Goal: Task Accomplishment & Management: Manage account settings

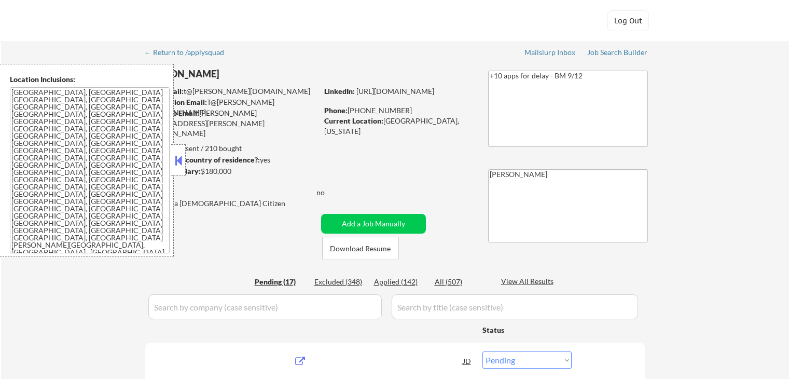
select select ""pending""
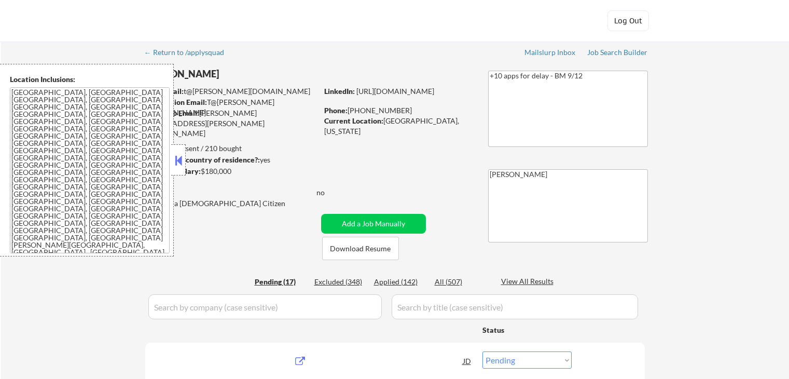
select select ""pending""
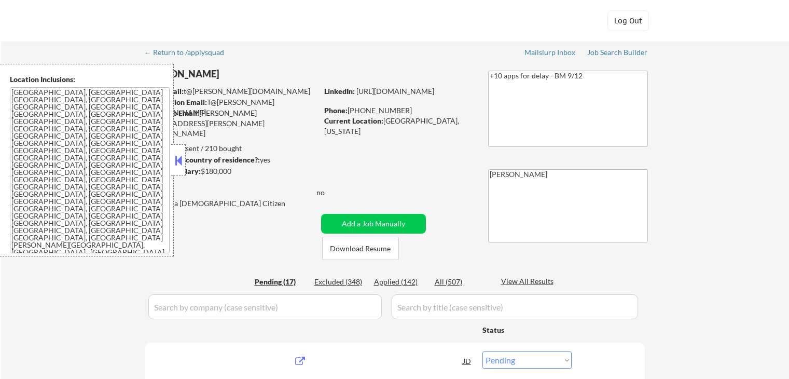
select select ""pending""
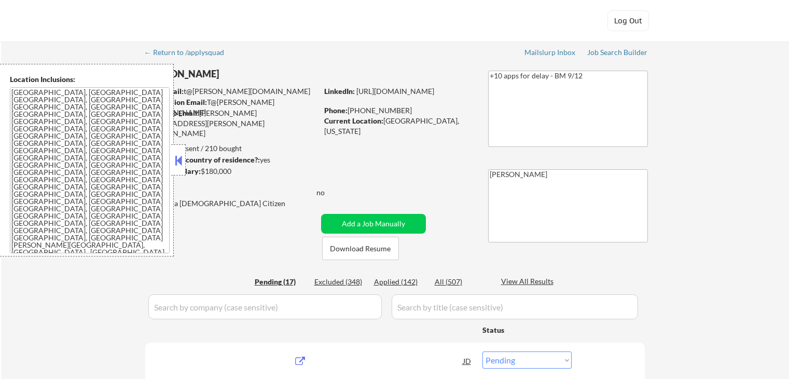
select select ""pending""
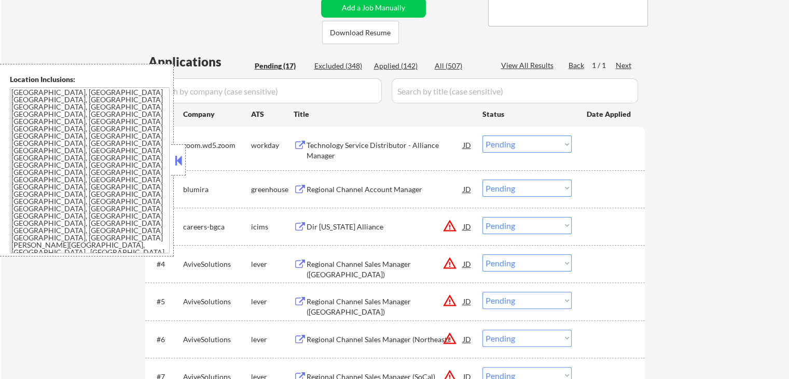
scroll to position [259, 0]
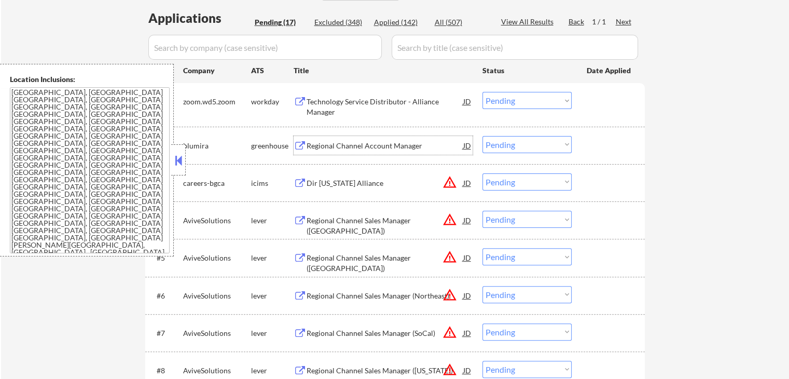
click at [338, 148] on div "Regional Channel Account Manager" at bounding box center [385, 146] width 157 height 10
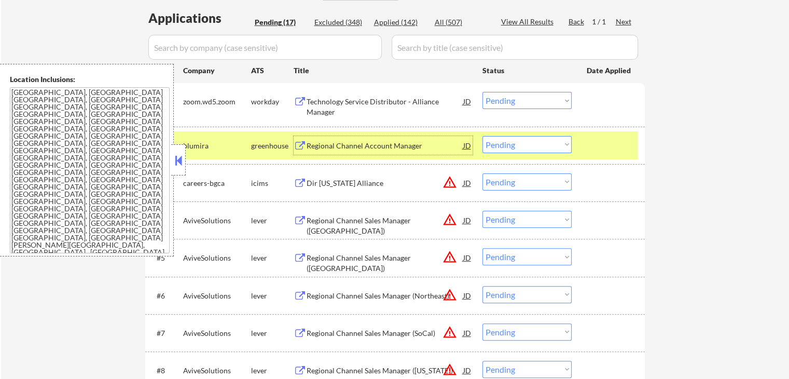
click at [511, 141] on select "Choose an option... Pending Applied Excluded (Questions) Excluded (Expired) Exc…" at bounding box center [527, 144] width 89 height 17
click at [483, 136] on select "Choose an option... Pending Applied Excluded (Questions) Excluded (Expired) Exc…" at bounding box center [527, 144] width 89 height 17
select select ""pending""
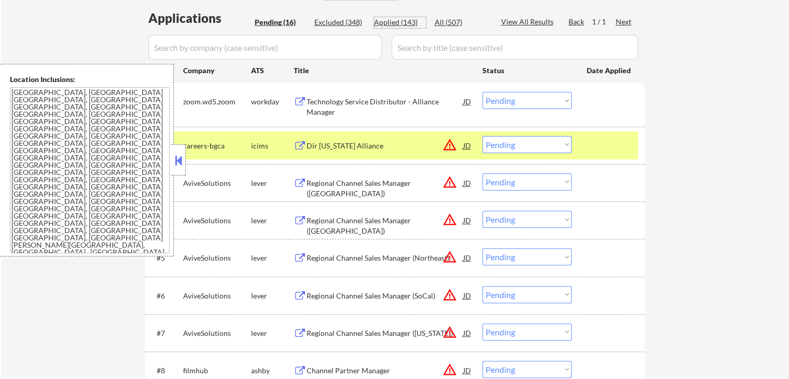
click at [402, 23] on div "Applied (143)" at bounding box center [400, 22] width 52 height 10
select select ""applied""
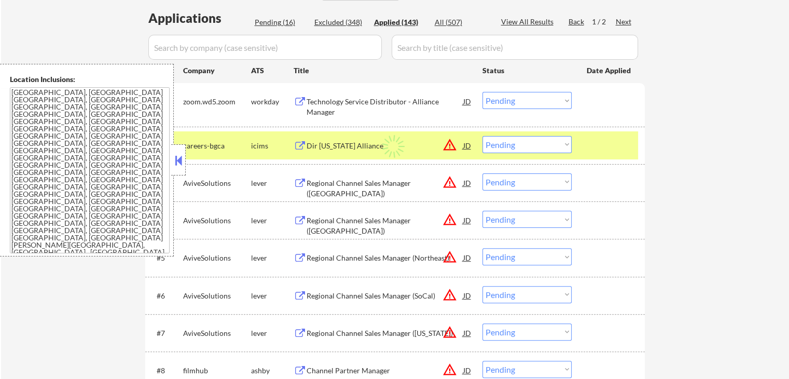
select select ""applied""
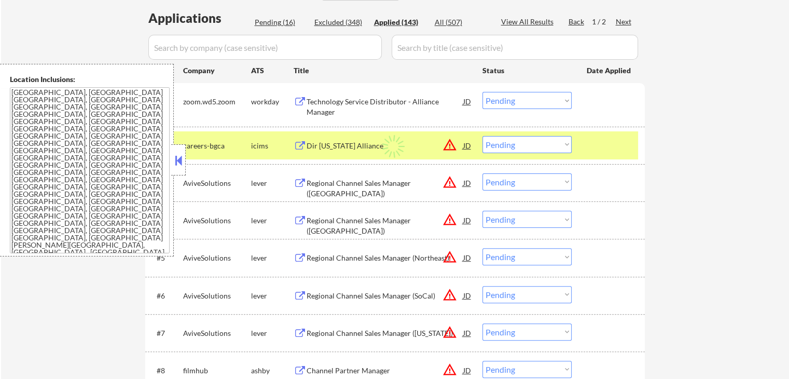
select select ""applied""
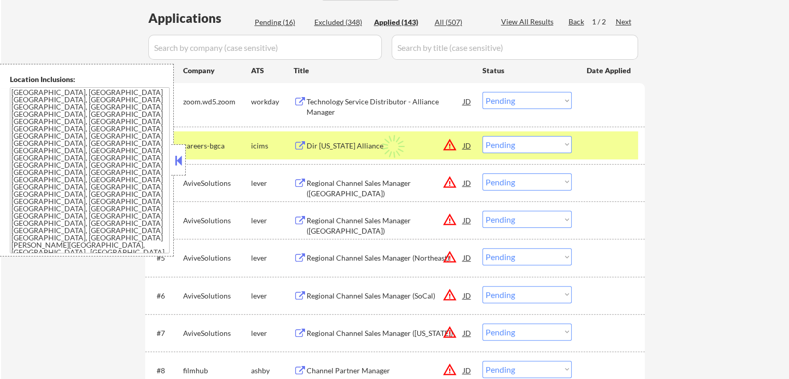
select select ""applied""
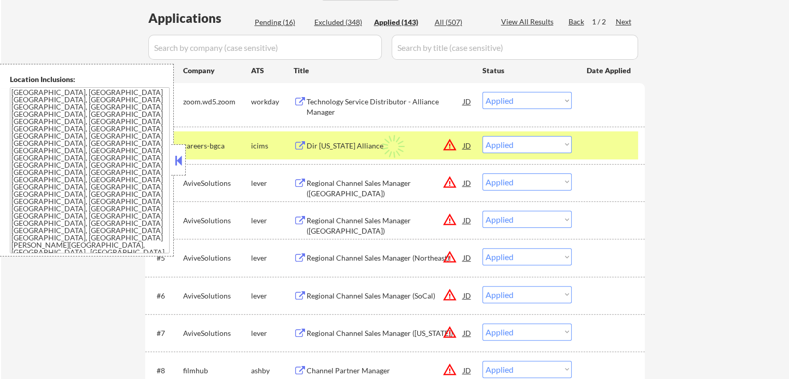
select select ""applied""
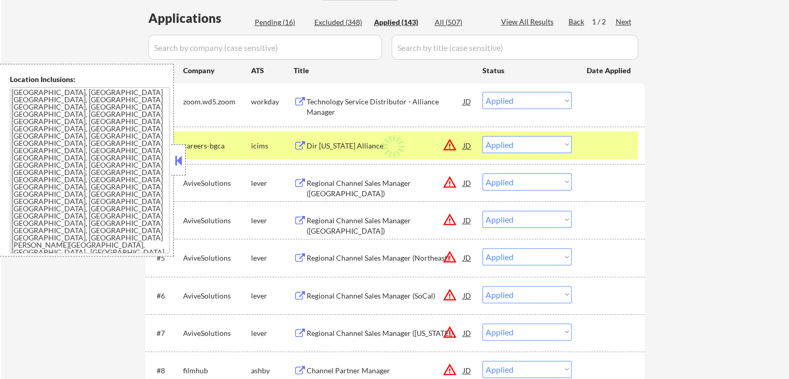
select select ""applied""
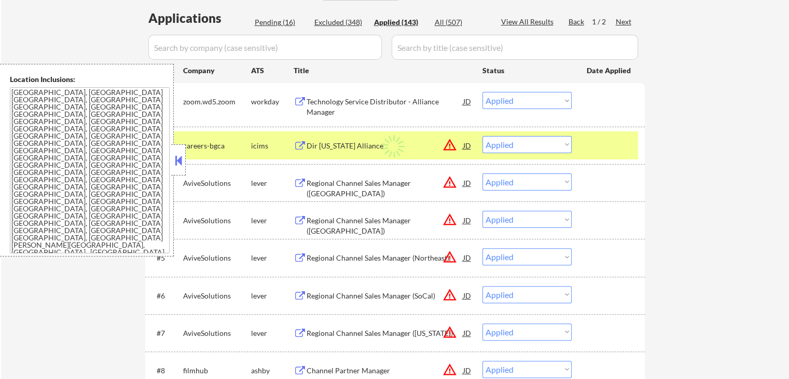
select select ""applied""
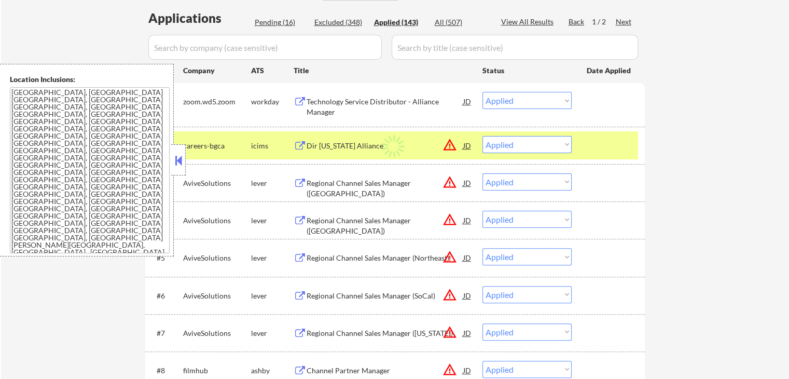
select select ""applied""
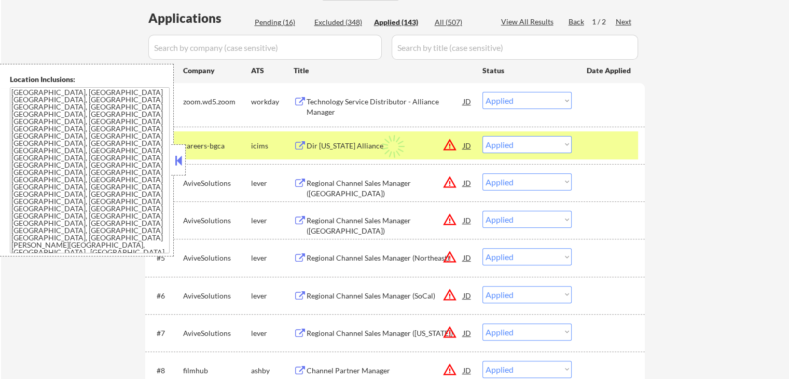
select select ""applied""
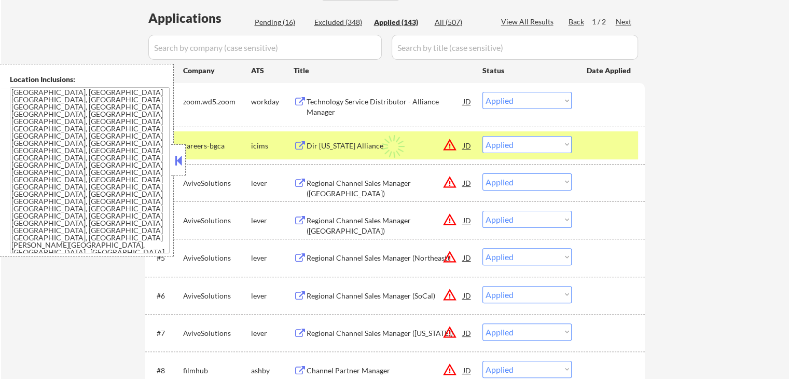
select select ""applied""
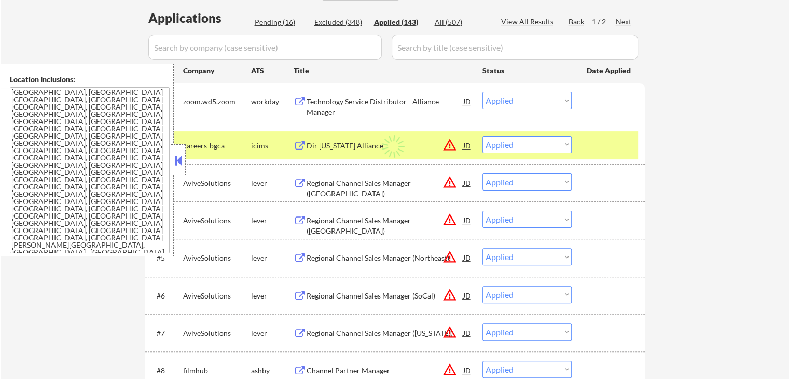
select select ""applied""
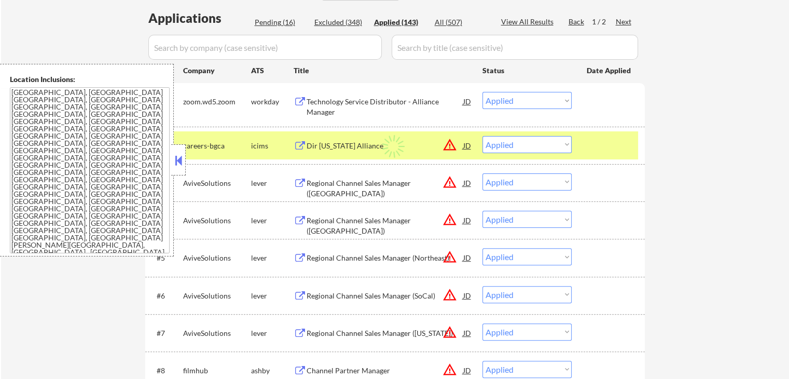
select select ""applied""
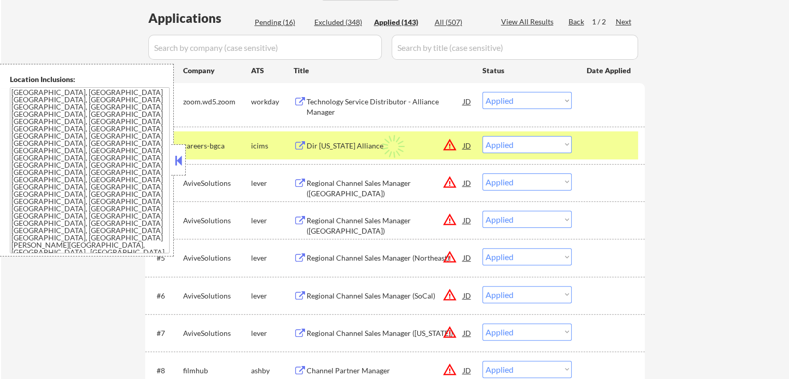
select select ""applied""
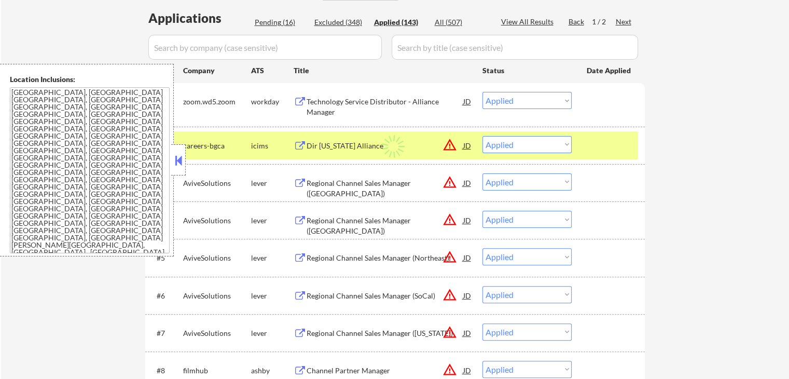
select select ""applied""
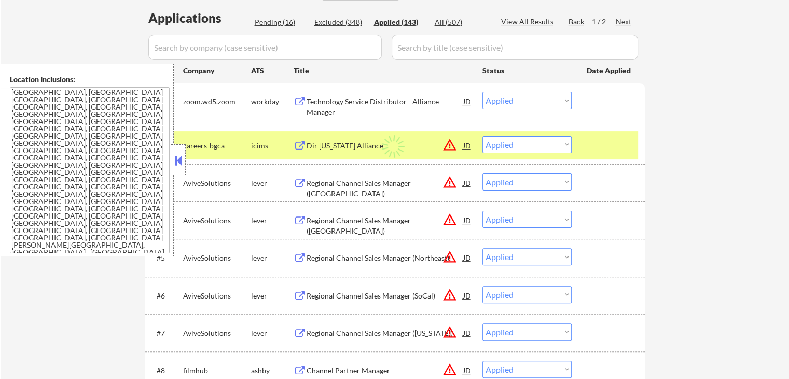
select select ""applied""
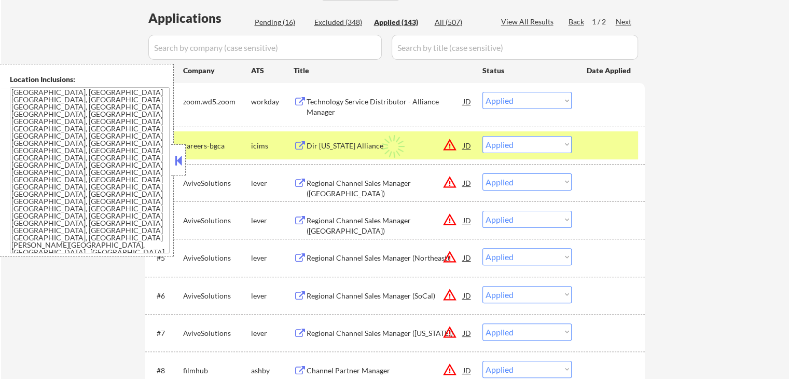
select select ""applied""
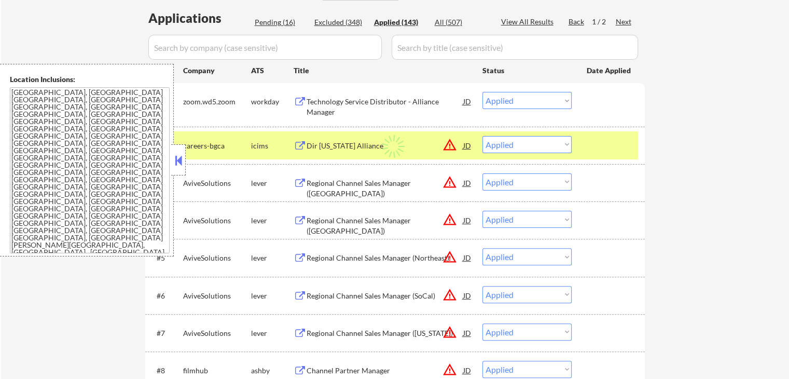
select select ""applied""
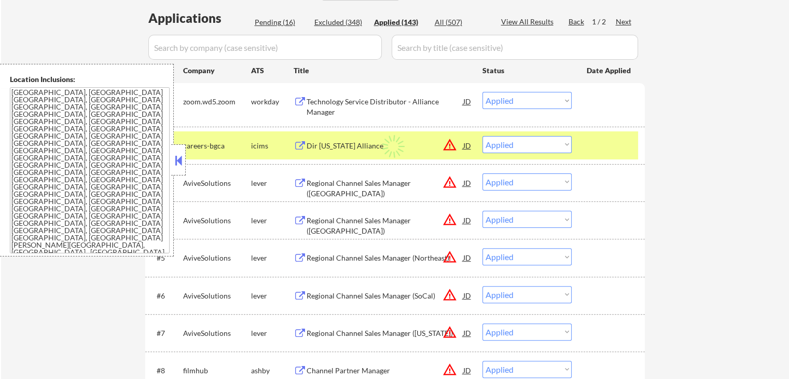
select select ""applied""
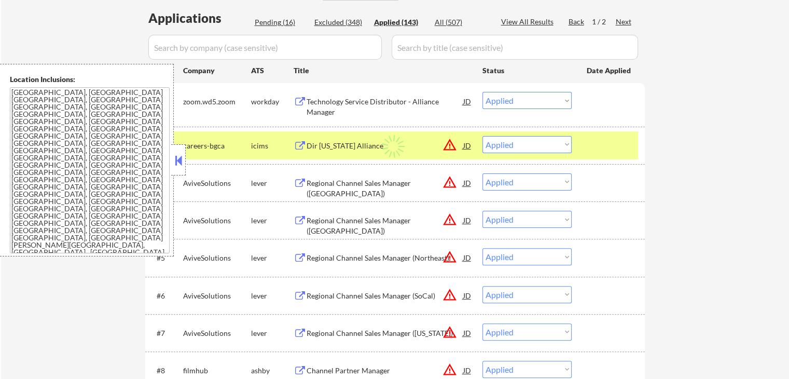
select select ""applied""
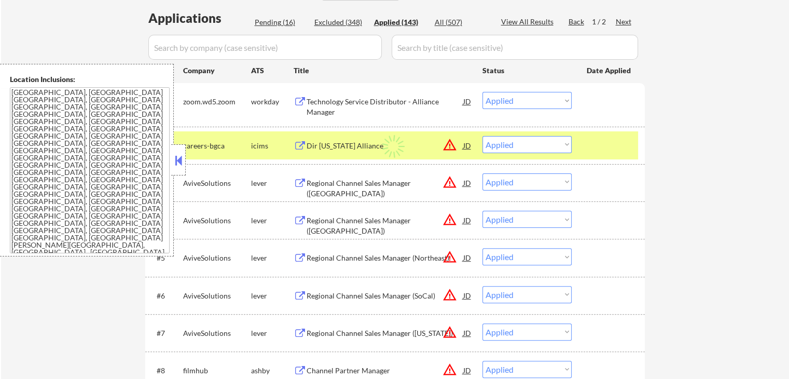
select select ""applied""
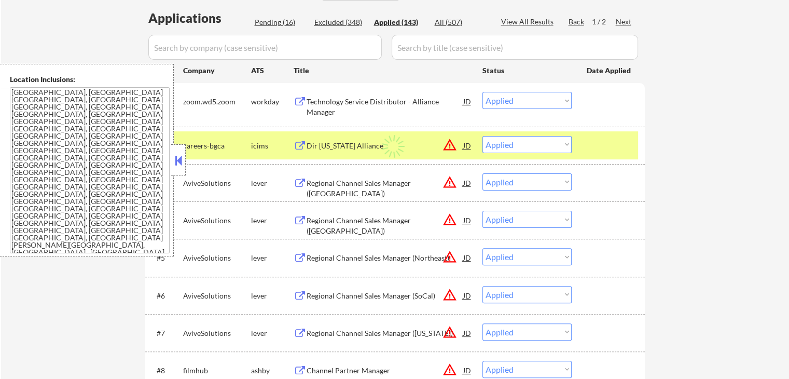
select select ""applied""
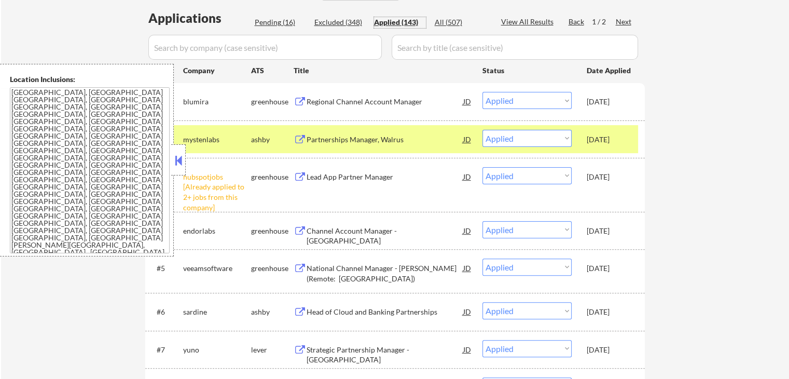
click at [358, 102] on div "Regional Channel Account Manager" at bounding box center [385, 102] width 157 height 10
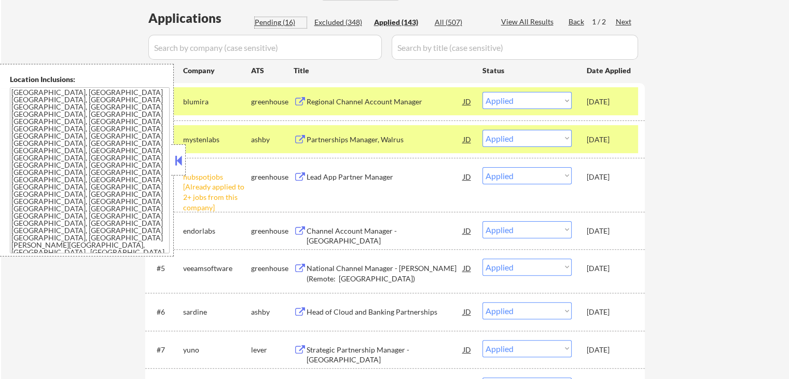
click at [279, 23] on div "Pending (16)" at bounding box center [281, 22] width 52 height 10
select select ""pending""
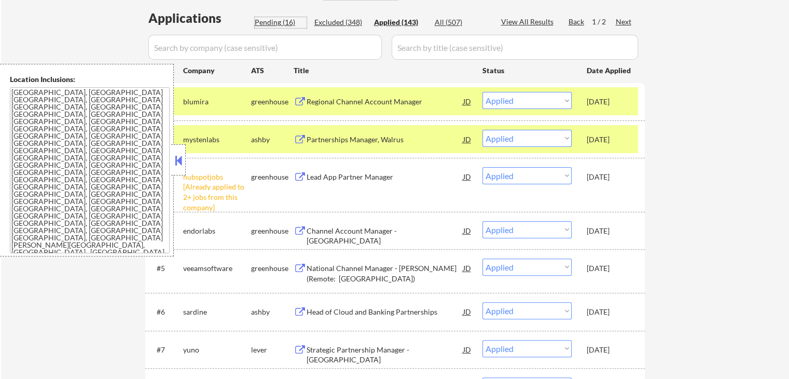
select select ""pending""
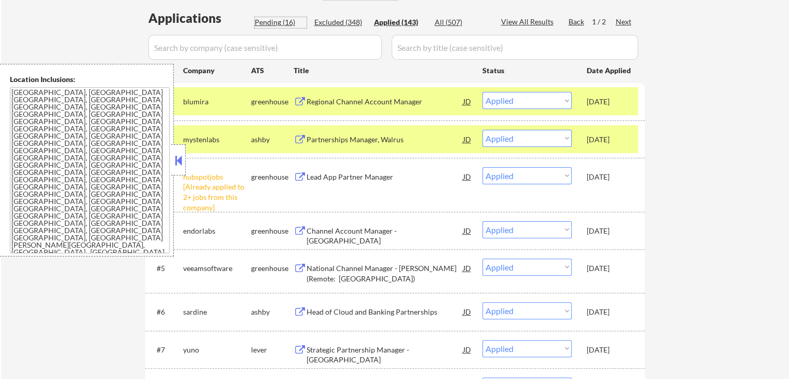
select select ""pending""
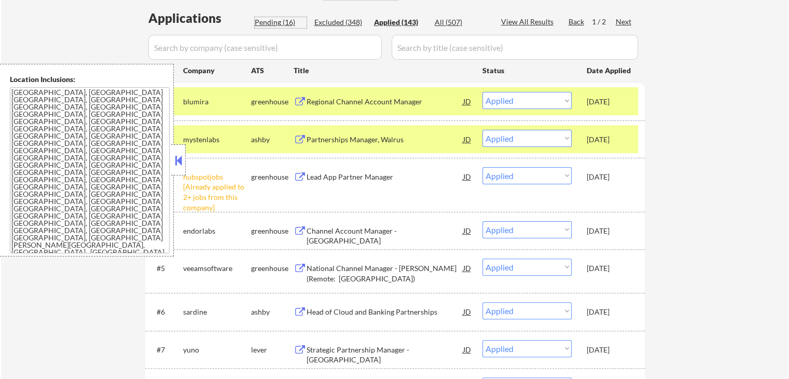
select select ""pending""
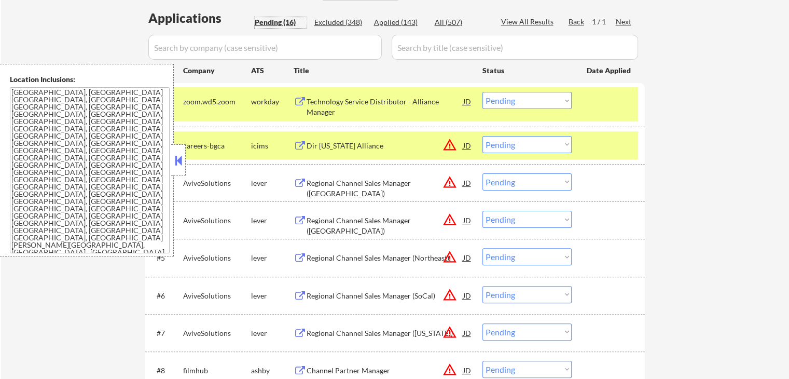
scroll to position [311, 0]
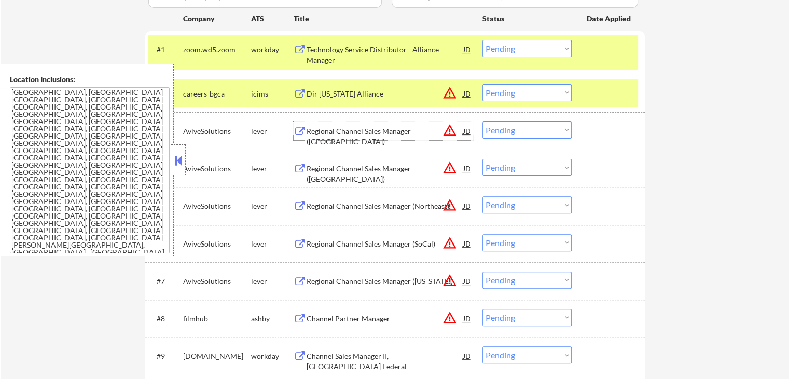
click at [335, 129] on div "Regional Channel Sales Manager ([GEOGRAPHIC_DATA])" at bounding box center [385, 136] width 157 height 20
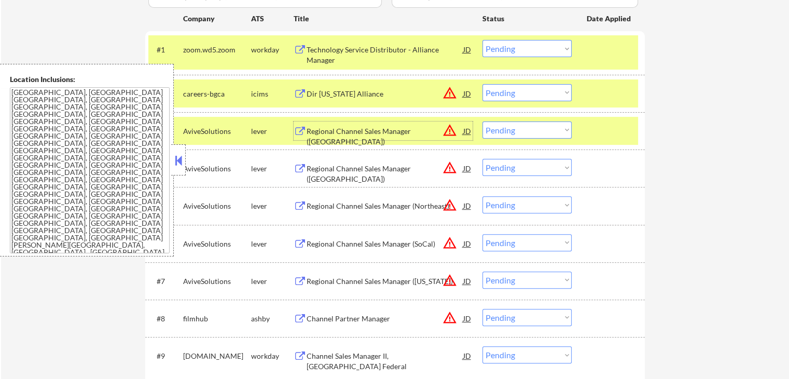
click at [406, 129] on div "Regional Channel Sales Manager ([GEOGRAPHIC_DATA])" at bounding box center [385, 136] width 157 height 20
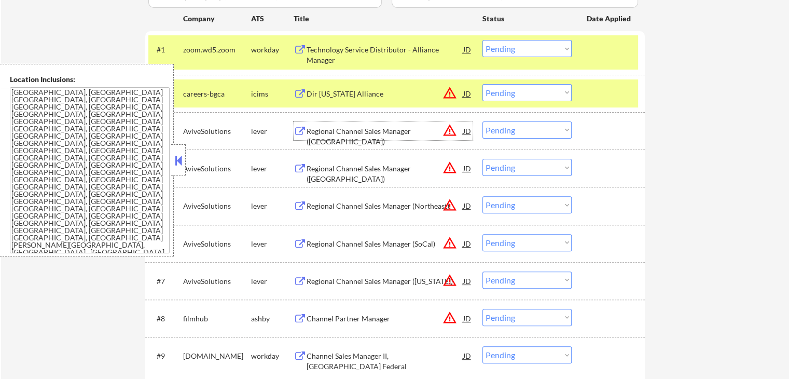
scroll to position [363, 0]
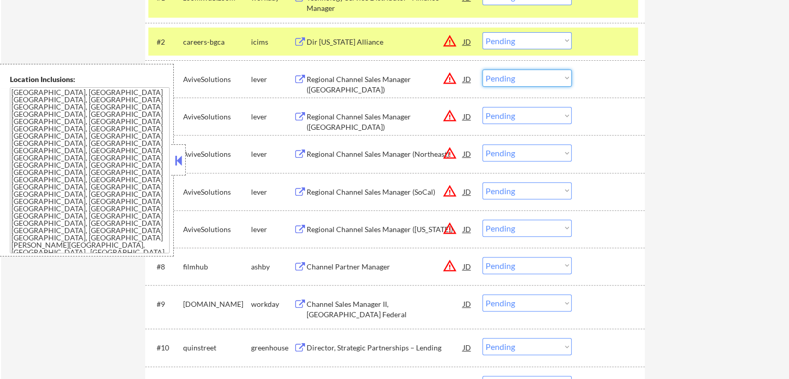
drag, startPoint x: 524, startPoint y: 77, endPoint x: 524, endPoint y: 85, distance: 7.3
click at [524, 77] on select "Choose an option... Pending Applied Excluded (Questions) Excluded (Expired) Exc…" at bounding box center [527, 78] width 89 height 17
click at [483, 70] on select "Choose an option... Pending Applied Excluded (Questions) Excluded (Expired) Exc…" at bounding box center [527, 78] width 89 height 17
click at [349, 118] on div "Regional Channel Sales Manager ([GEOGRAPHIC_DATA])" at bounding box center [385, 122] width 157 height 20
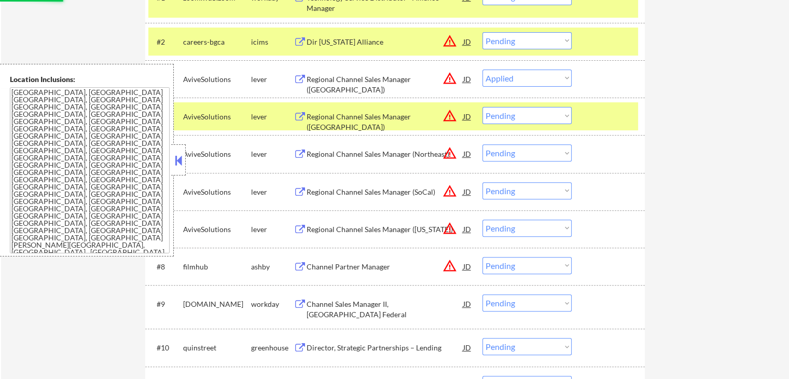
select select ""pending""
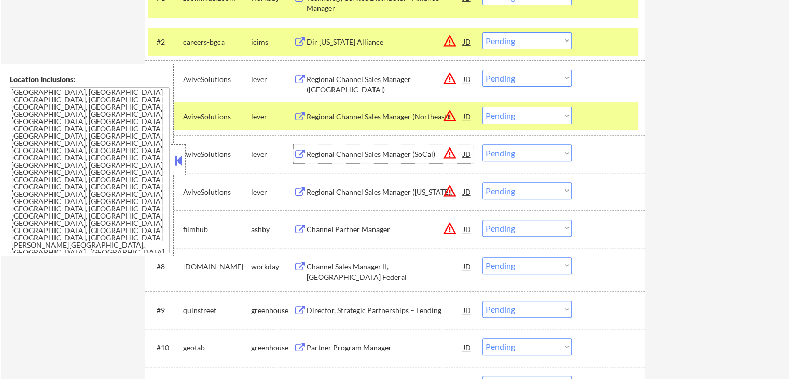
click at [403, 155] on div "Regional Channel Sales Manager (SoCal)" at bounding box center [385, 154] width 157 height 10
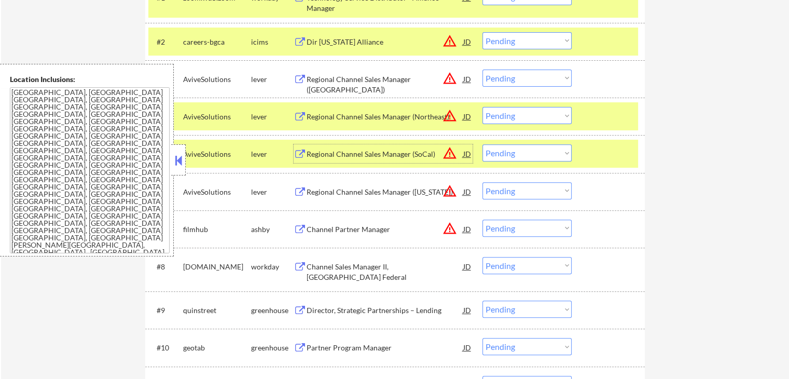
drag, startPoint x: 512, startPoint y: 146, endPoint x: 516, endPoint y: 157, distance: 11.2
click at [513, 147] on select "Choose an option... Pending Applied Excluded (Questions) Excluded (Expired) Exc…" at bounding box center [527, 152] width 89 height 17
click at [483, 144] on select "Choose an option... Pending Applied Excluded (Questions) Excluded (Expired) Exc…" at bounding box center [527, 152] width 89 height 17
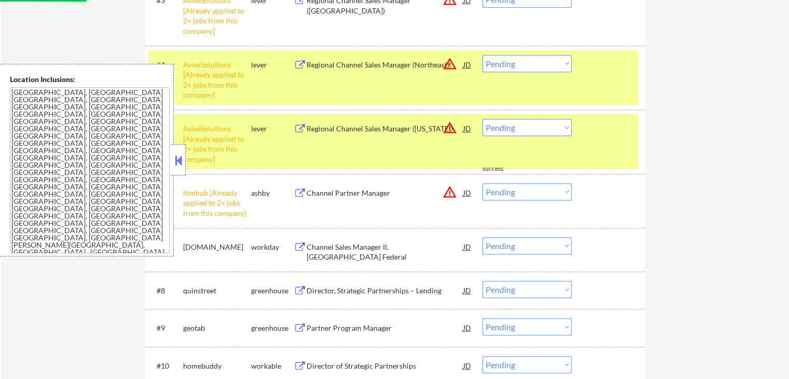
scroll to position [519, 0]
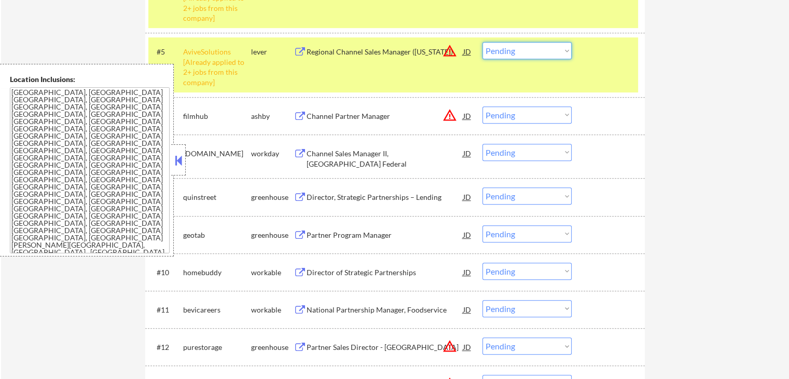
click at [509, 53] on select "Choose an option... Pending Applied Excluded (Questions) Excluded (Expired) Exc…" at bounding box center [527, 50] width 89 height 17
click at [483, 42] on select "Choose an option... Pending Applied Excluded (Questions) Excluded (Expired) Exc…" at bounding box center [527, 50] width 89 height 17
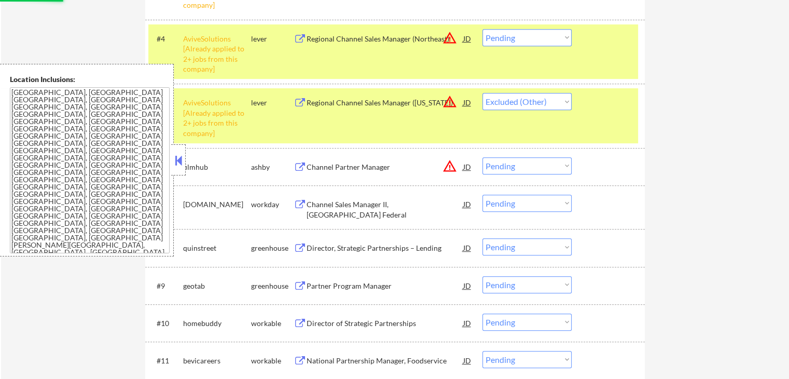
scroll to position [415, 0]
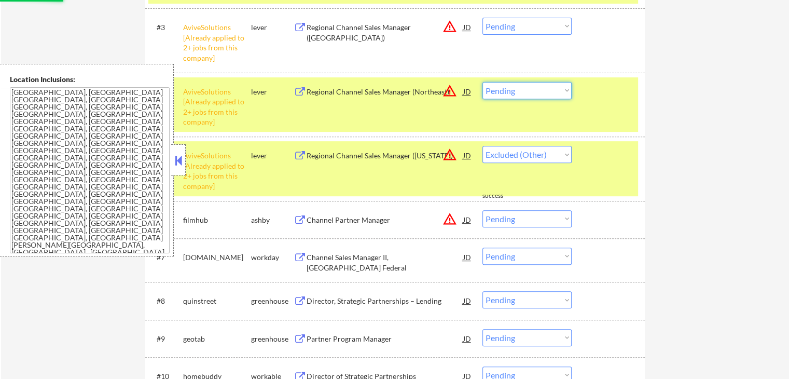
click at [503, 90] on select "Choose an option... Pending Applied Excluded (Questions) Excluded (Expired) Exc…" at bounding box center [527, 90] width 89 height 17
select select ""pending""
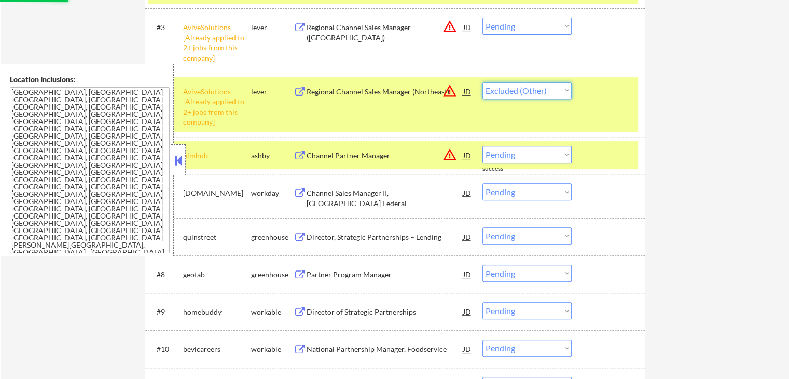
click at [483, 82] on select "Choose an option... Pending Applied Excluded (Questions) Excluded (Expired) Exc…" at bounding box center [527, 90] width 89 height 17
click at [517, 25] on select "Choose an option... Pending Applied Excluded (Questions) Excluded (Expired) Exc…" at bounding box center [527, 26] width 89 height 17
select select ""pending""
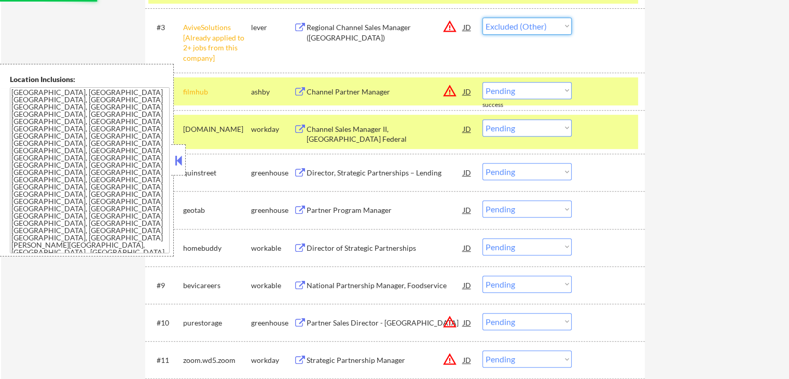
click at [483, 18] on select "Choose an option... Pending Applied Excluded (Questions) Excluded (Expired) Exc…" at bounding box center [527, 26] width 89 height 17
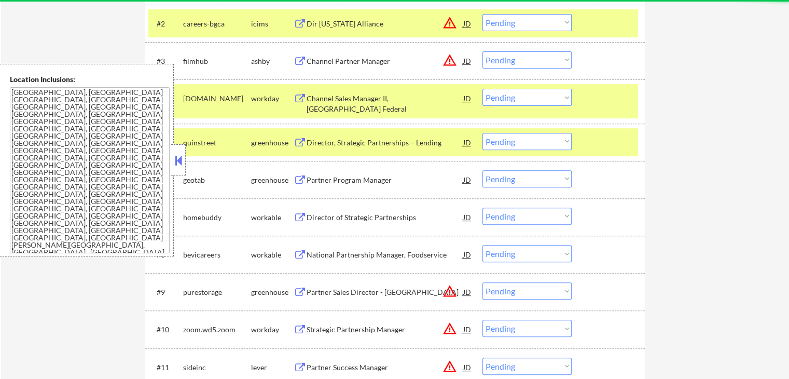
scroll to position [363, 0]
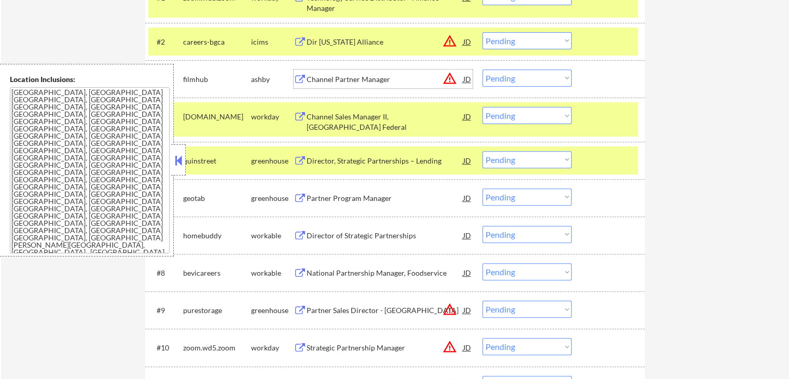
click at [330, 80] on div "Channel Partner Manager" at bounding box center [385, 79] width 157 height 10
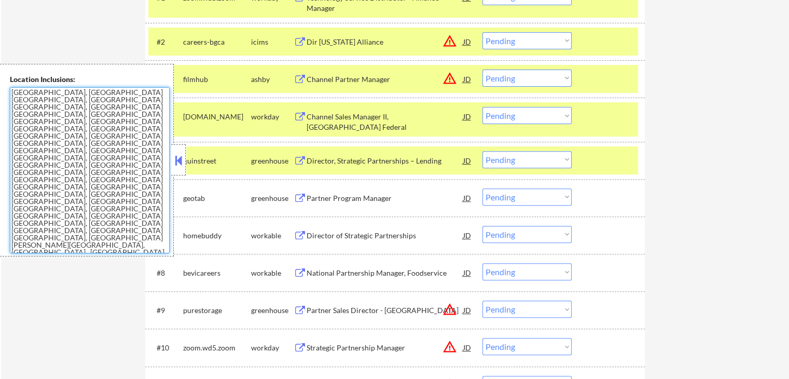
drag, startPoint x: 136, startPoint y: 212, endPoint x: 0, endPoint y: 75, distance: 193.0
click at [0, 75] on div "Location Inclusions: [GEOGRAPHIC_DATA], [GEOGRAPHIC_DATA] [GEOGRAPHIC_DATA], [G…" at bounding box center [87, 160] width 174 height 192
click at [520, 75] on select "Choose an option... Pending Applied Excluded (Questions) Excluded (Expired) Exc…" at bounding box center [527, 78] width 89 height 17
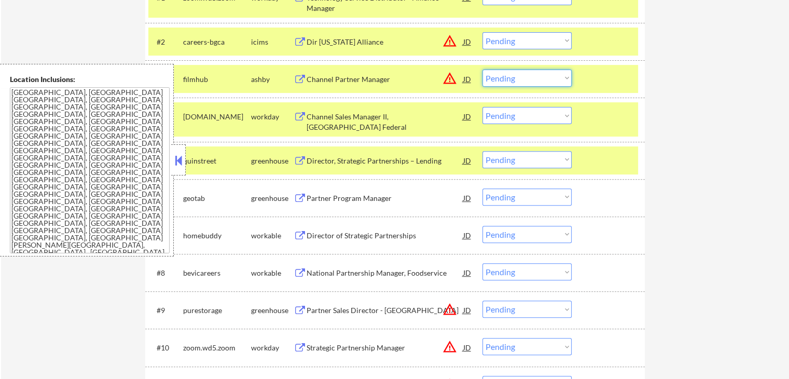
select select ""excluded__location_""
click at [483, 70] on select "Choose an option... Pending Applied Excluded (Questions) Excluded (Expired) Exc…" at bounding box center [527, 78] width 89 height 17
drag, startPoint x: 525, startPoint y: 38, endPoint x: 530, endPoint y: 46, distance: 9.1
click at [526, 38] on select "Choose an option... Pending Applied Excluded (Questions) Excluded (Expired) Exc…" at bounding box center [527, 40] width 89 height 17
select select ""excluded__location_""
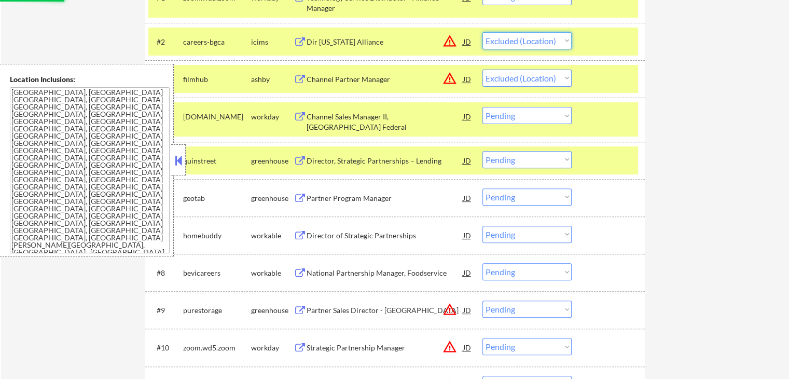
click at [483, 32] on select "Choose an option... Pending Applied Excluded (Questions) Excluded (Expired) Exc…" at bounding box center [527, 40] width 89 height 17
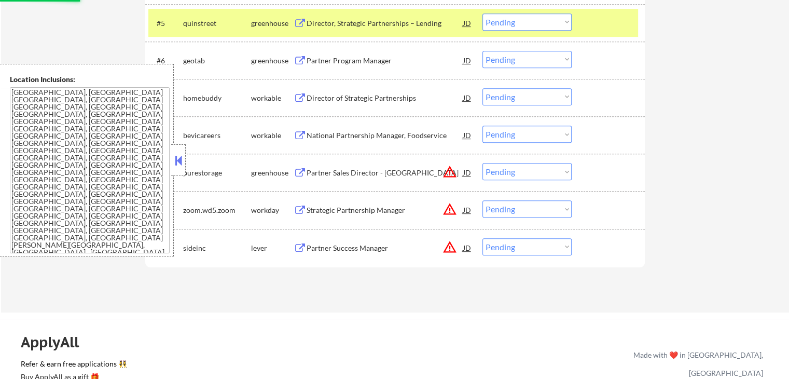
select select ""pending""
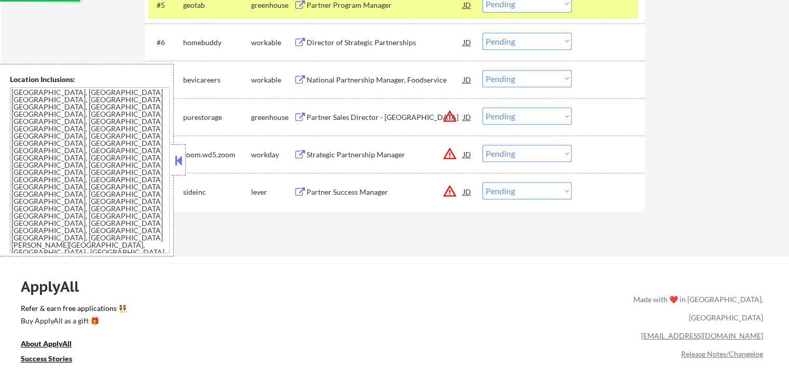
scroll to position [571, 0]
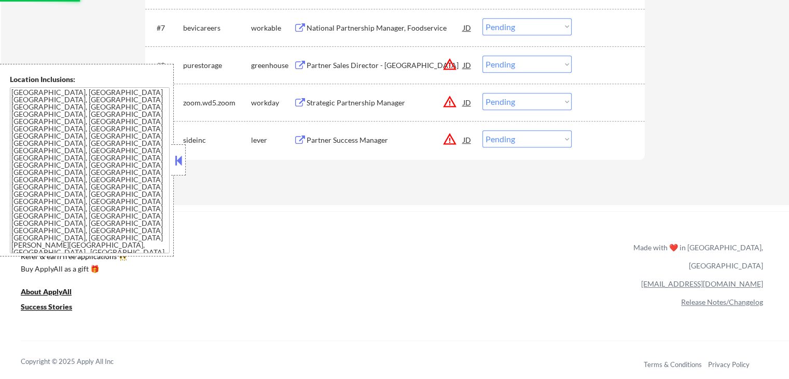
select select ""pending""
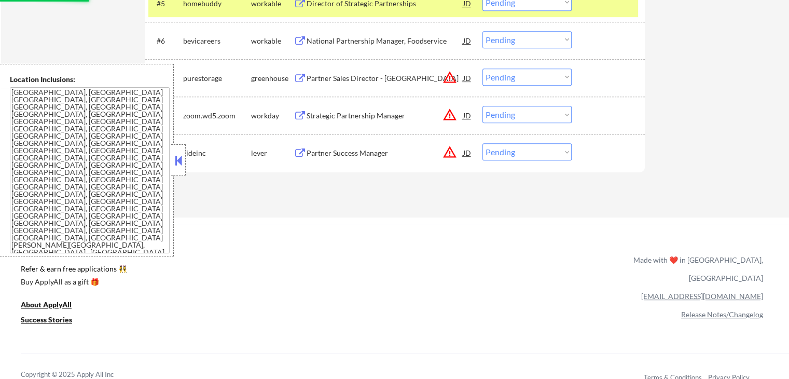
scroll to position [519, 0]
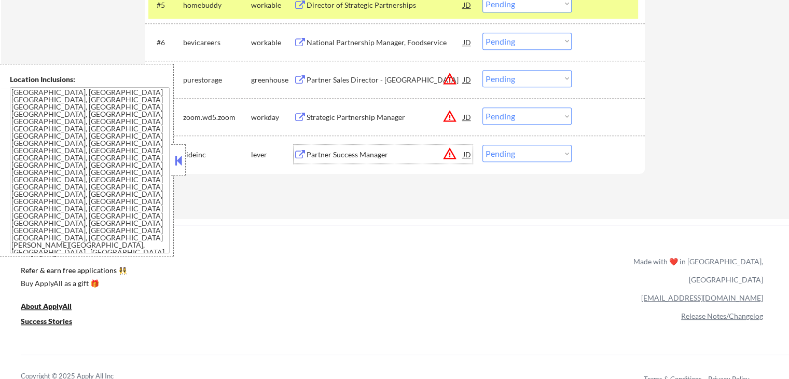
click at [337, 152] on div "Partner Success Manager" at bounding box center [385, 154] width 157 height 10
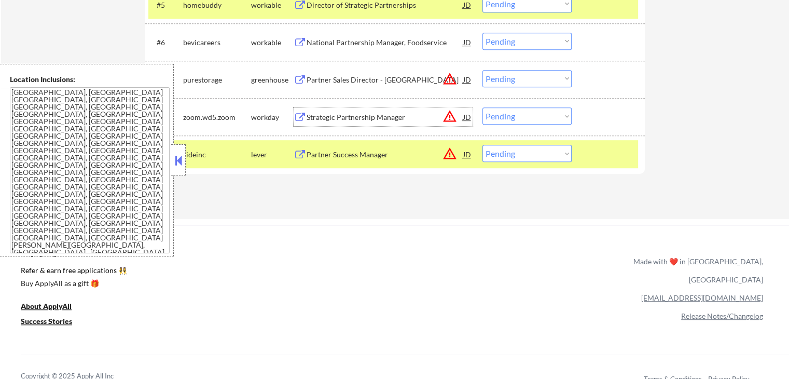
click at [329, 119] on div "Strategic Partnership Manager" at bounding box center [385, 117] width 157 height 10
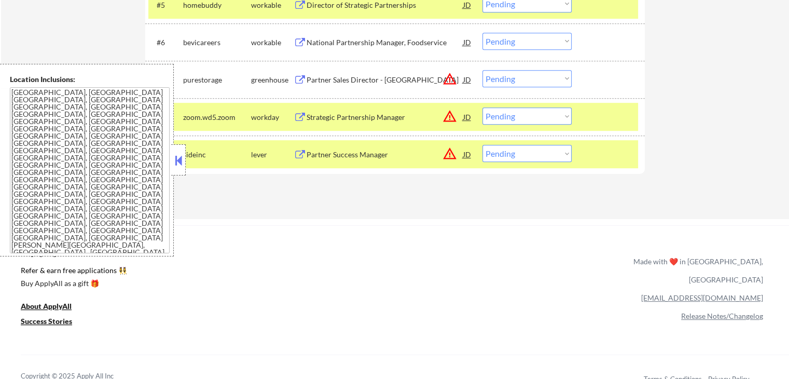
click at [519, 117] on select "Choose an option... Pending Applied Excluded (Questions) Excluded (Expired) Exc…" at bounding box center [527, 115] width 89 height 17
click at [483, 107] on select "Choose an option... Pending Applied Excluded (Questions) Excluded (Expired) Exc…" at bounding box center [527, 115] width 89 height 17
click at [358, 77] on div "Partner Sales Director - [GEOGRAPHIC_DATA]" at bounding box center [385, 80] width 157 height 10
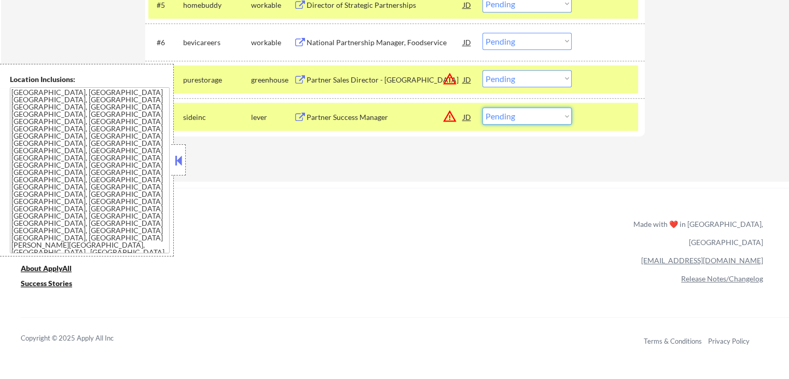
drag, startPoint x: 530, startPoint y: 115, endPoint x: 540, endPoint y: 122, distance: 12.2
click at [533, 115] on select "Choose an option... Pending Applied Excluded (Questions) Excluded (Expired) Exc…" at bounding box center [527, 115] width 89 height 17
select select ""excluded__salary_""
click at [483, 107] on select "Choose an option... Pending Applied Excluded (Questions) Excluded (Expired) Exc…" at bounding box center [527, 115] width 89 height 17
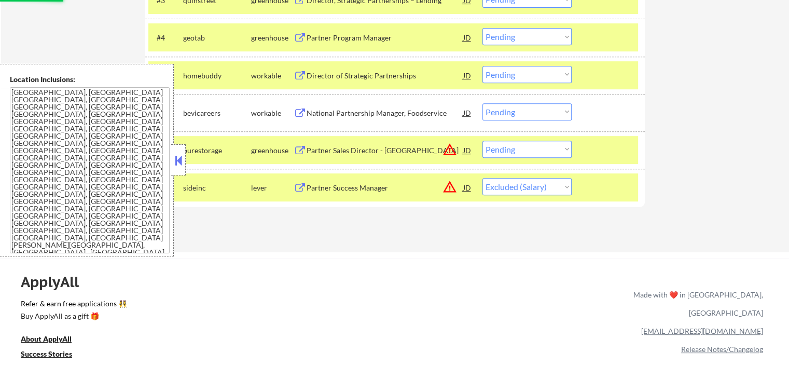
scroll to position [363, 0]
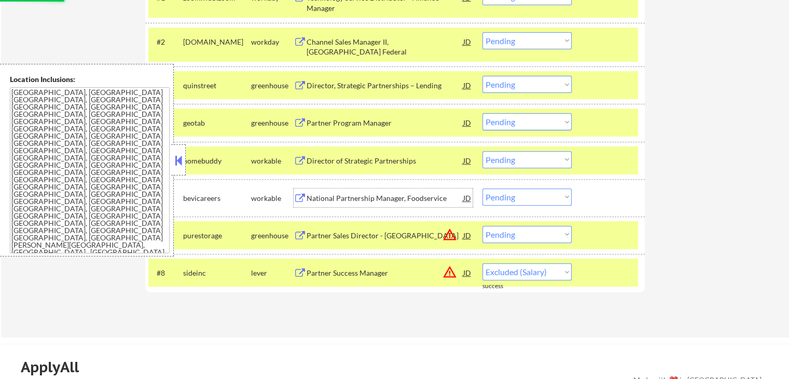
click at [311, 198] on div "National Partnership Manager, Foodservice" at bounding box center [385, 198] width 157 height 10
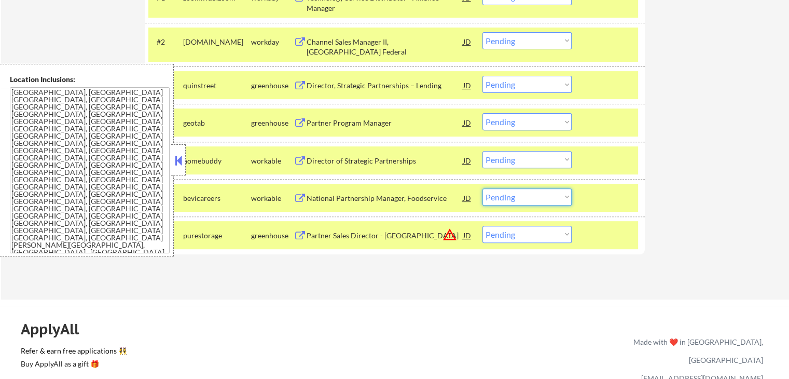
drag, startPoint x: 511, startPoint y: 191, endPoint x: 517, endPoint y: 196, distance: 7.8
click at [513, 192] on select "Choose an option... Pending Applied Excluded (Questions) Excluded (Expired) Exc…" at bounding box center [527, 196] width 89 height 17
click at [483, 188] on select "Choose an option... Pending Applied Excluded (Questions) Excluded (Expired) Exc…" at bounding box center [527, 196] width 89 height 17
click at [339, 161] on div "Director of Strategic Partnerships" at bounding box center [385, 161] width 157 height 10
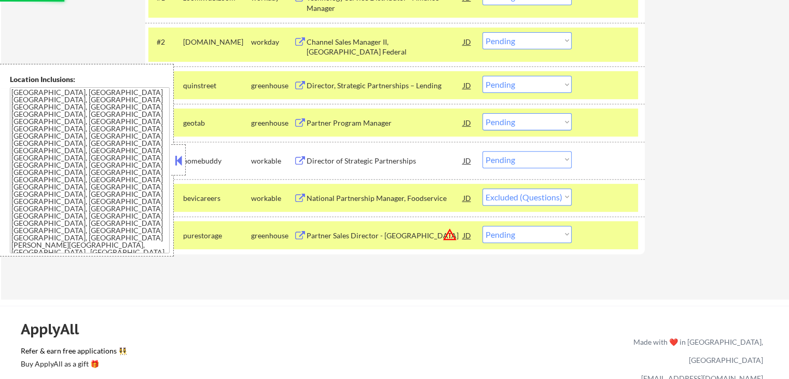
select select ""pending""
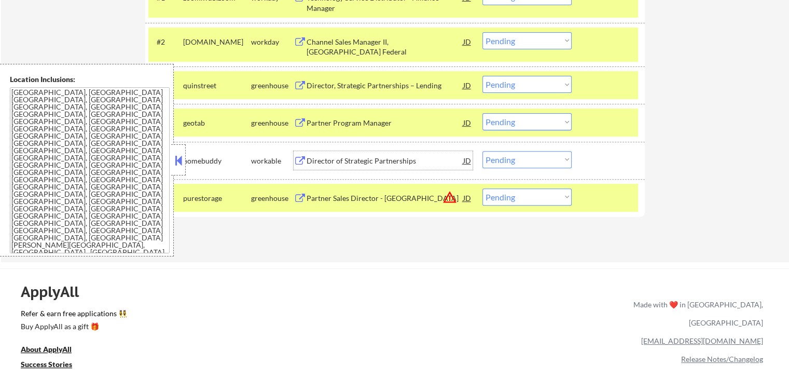
click at [519, 162] on select "Choose an option... Pending Applied Excluded (Questions) Excluded (Expired) Exc…" at bounding box center [527, 159] width 89 height 17
click at [483, 151] on select "Choose an option... Pending Applied Excluded (Questions) Excluded (Expired) Exc…" at bounding box center [527, 159] width 89 height 17
click at [359, 124] on div "Partner Program Manager" at bounding box center [385, 123] width 157 height 10
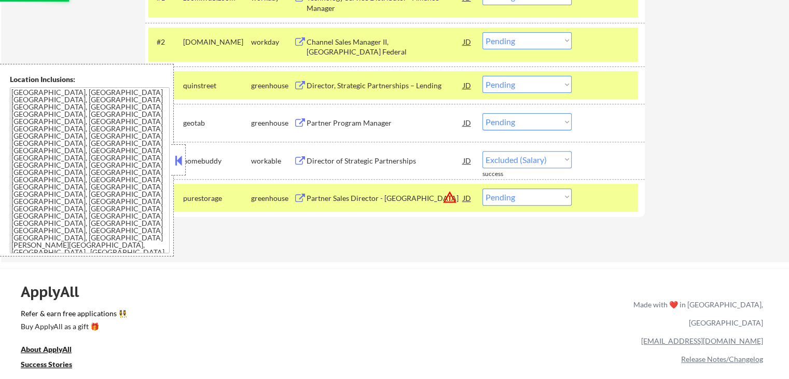
select select ""pending""
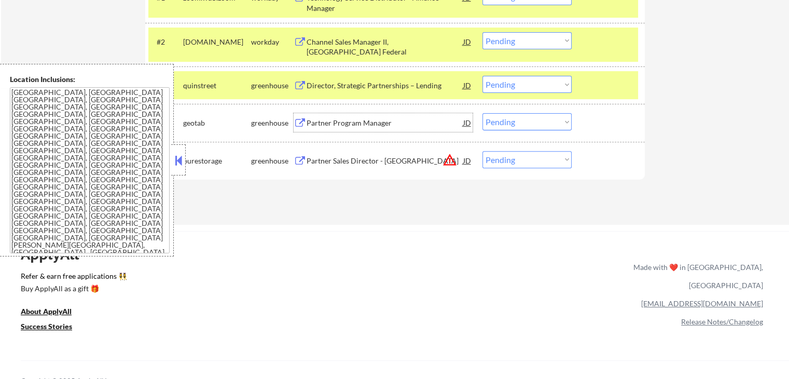
click at [506, 121] on select "Choose an option... Pending Applied Excluded (Questions) Excluded (Expired) Exc…" at bounding box center [527, 121] width 89 height 17
click at [483, 113] on select "Choose an option... Pending Applied Excluded (Questions) Excluded (Expired) Exc…" at bounding box center [527, 121] width 89 height 17
click at [345, 91] on div "Director, Strategic Partnerships – Lending" at bounding box center [385, 85] width 157 height 19
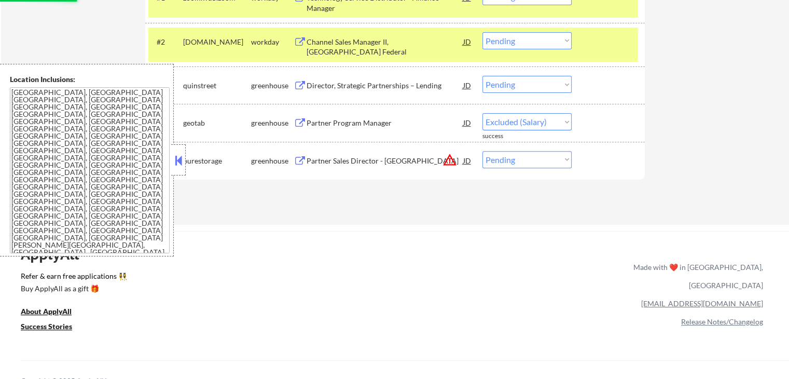
select select ""pending""
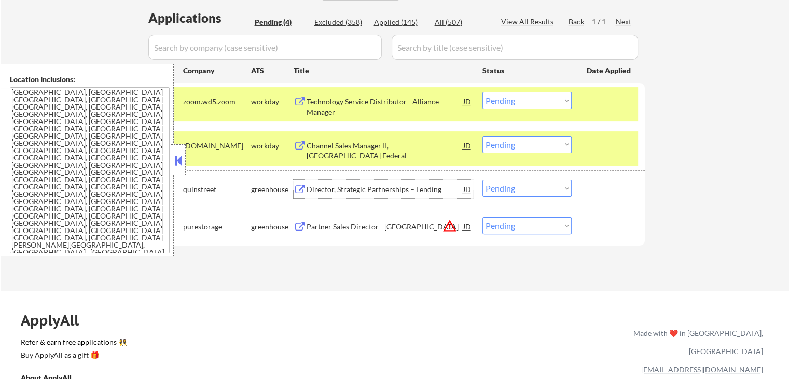
scroll to position [311, 0]
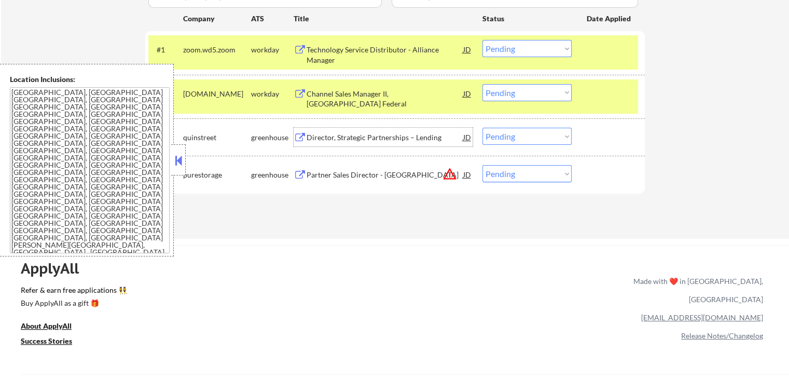
click at [551, 135] on select "Choose an option... Pending Applied Excluded (Questions) Excluded (Expired) Exc…" at bounding box center [527, 136] width 89 height 17
click at [483, 128] on select "Choose an option... Pending Applied Excluded (Questions) Excluded (Expired) Exc…" at bounding box center [527, 136] width 89 height 17
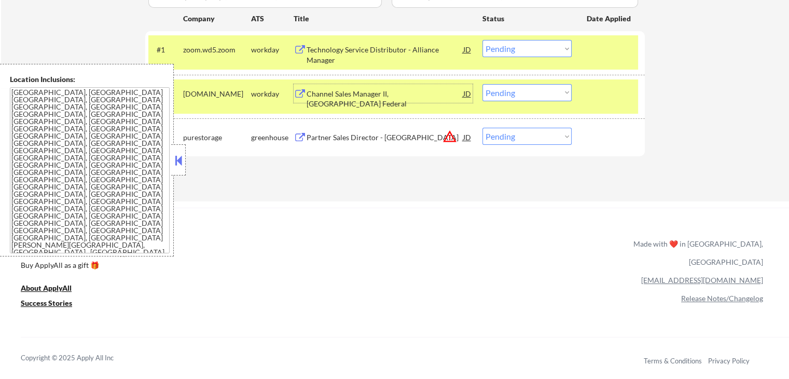
click at [343, 90] on div "Channel Sales Manager II, [GEOGRAPHIC_DATA] Federal" at bounding box center [385, 99] width 157 height 20
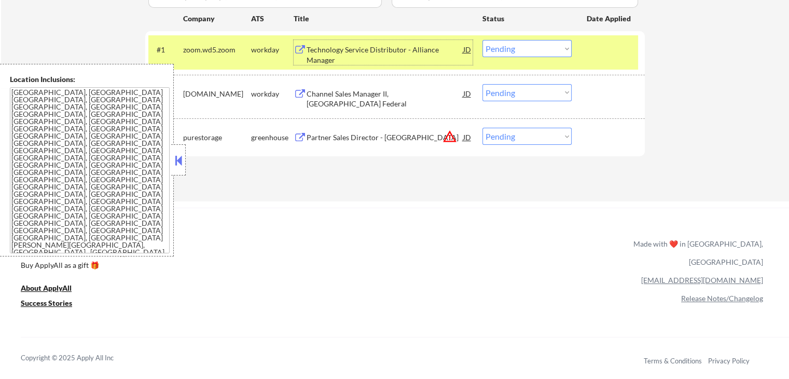
click at [342, 56] on div "Technology Service Distributor - Alliance Manager" at bounding box center [385, 55] width 157 height 20
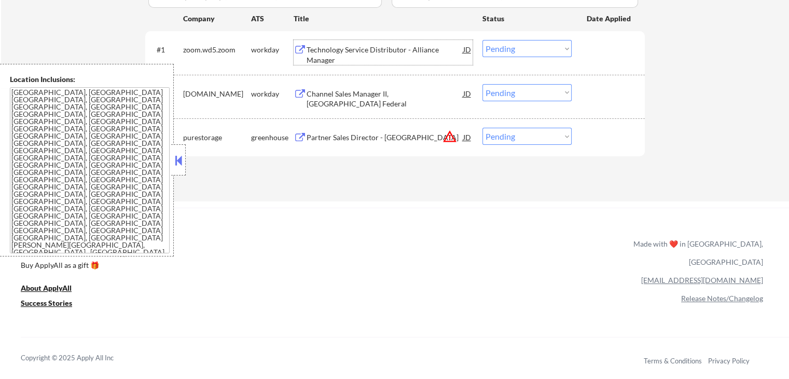
click at [537, 137] on select "Choose an option... Pending Applied Excluded (Questions) Excluded (Expired) Exc…" at bounding box center [527, 136] width 89 height 17
select select ""applied""
click at [483, 128] on select "Choose an option... Pending Applied Excluded (Questions) Excluded (Expired) Exc…" at bounding box center [527, 136] width 89 height 17
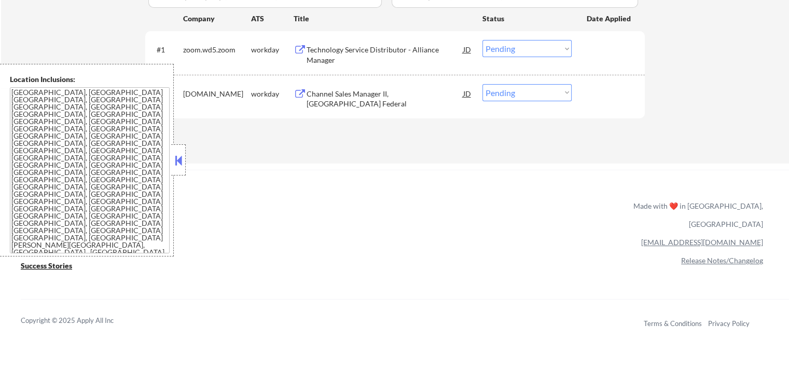
drag, startPoint x: 511, startPoint y: 88, endPoint x: 513, endPoint y: 95, distance: 7.6
click at [511, 88] on select "Choose an option... Pending Applied Excluded (Questions) Excluded (Expired) Exc…" at bounding box center [527, 92] width 89 height 17
select select ""excluded__salary_""
click at [483, 84] on select "Choose an option... Pending Applied Excluded (Questions) Excluded (Expired) Exc…" at bounding box center [527, 92] width 89 height 17
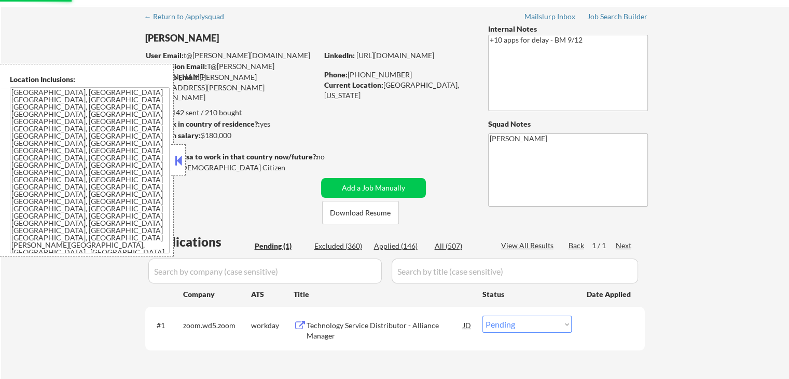
scroll to position [52, 0]
